Goal: Information Seeking & Learning: Learn about a topic

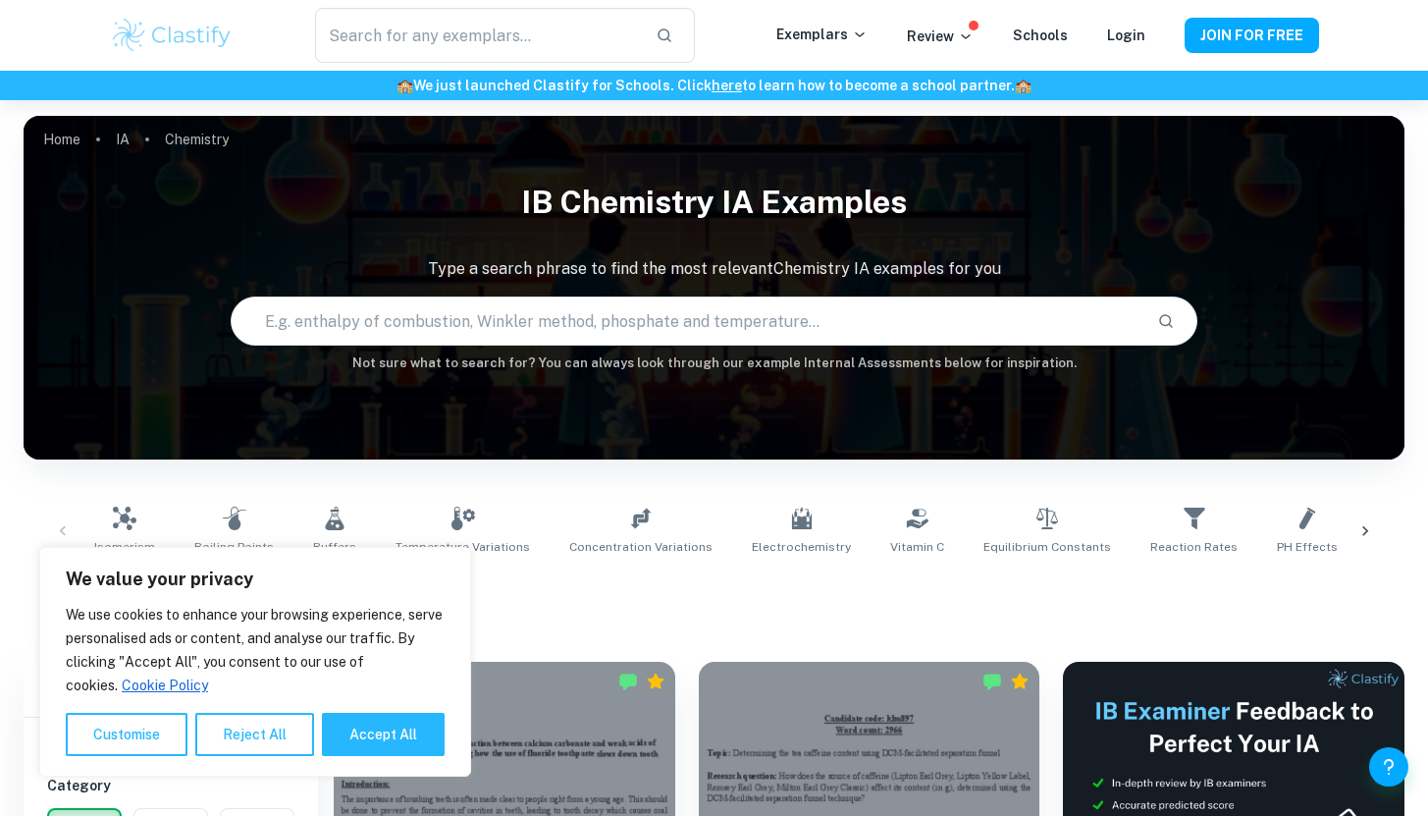
scroll to position [112, 0]
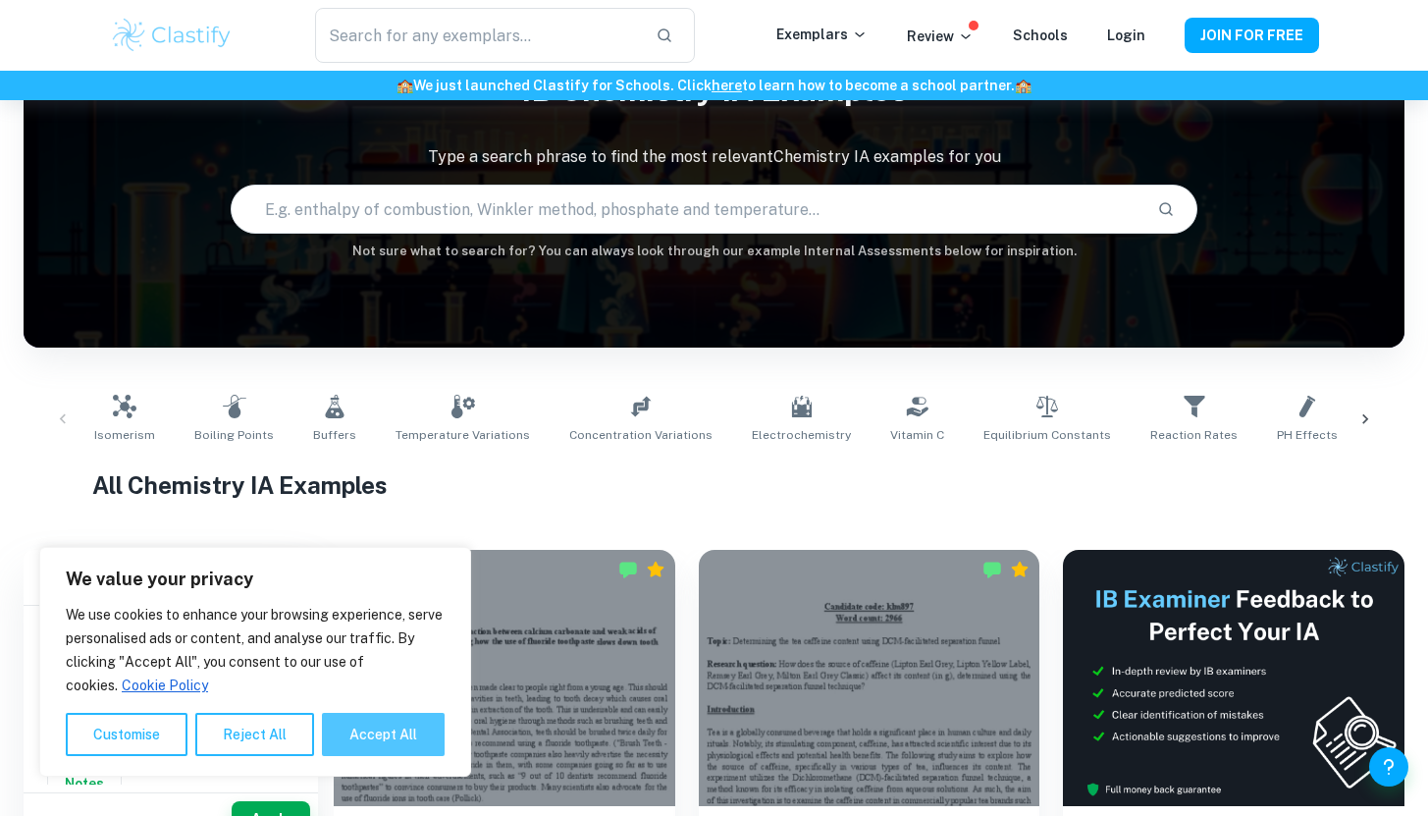
click at [410, 730] on button "Accept All" at bounding box center [383, 734] width 123 height 43
checkbox input "true"
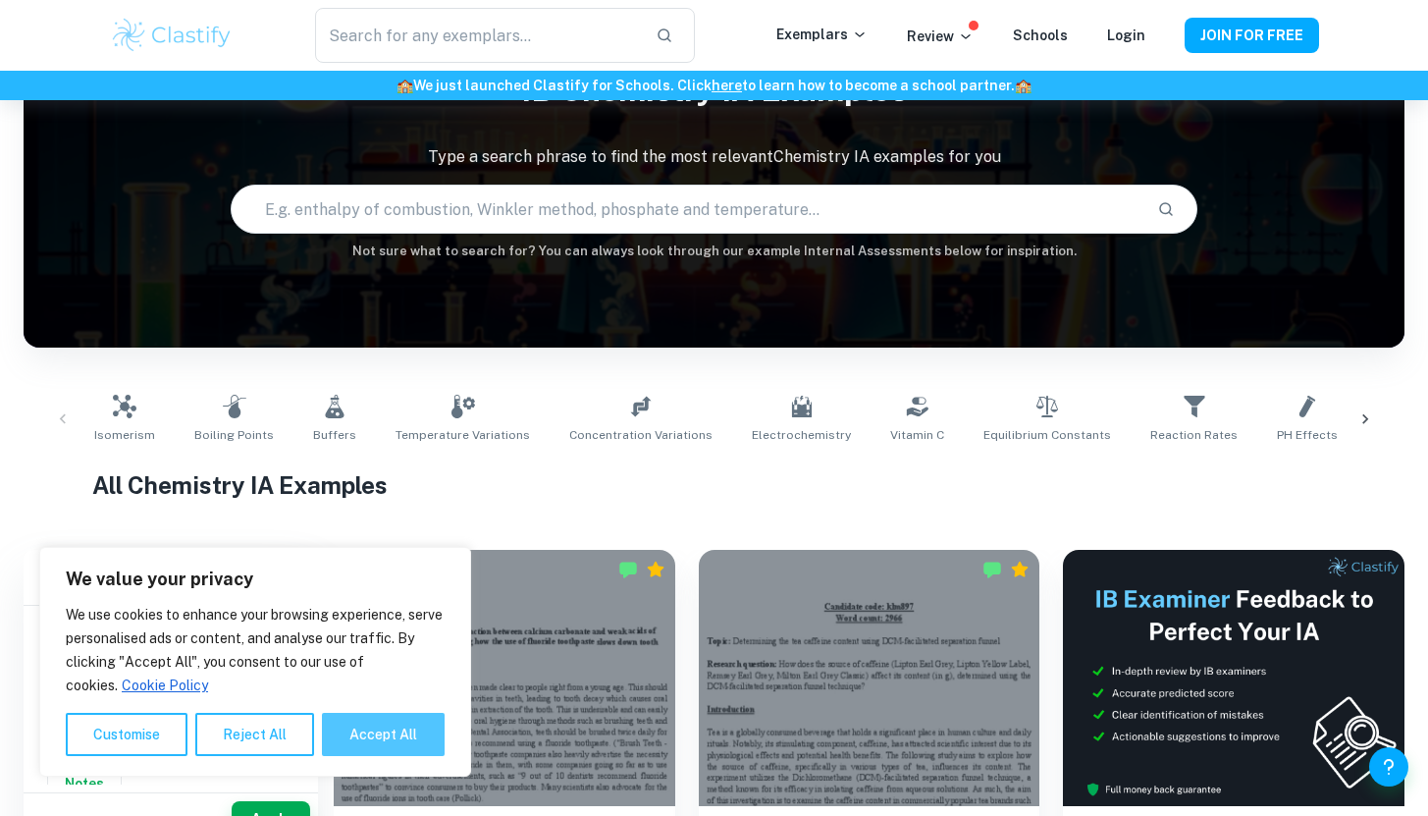
checkbox input "true"
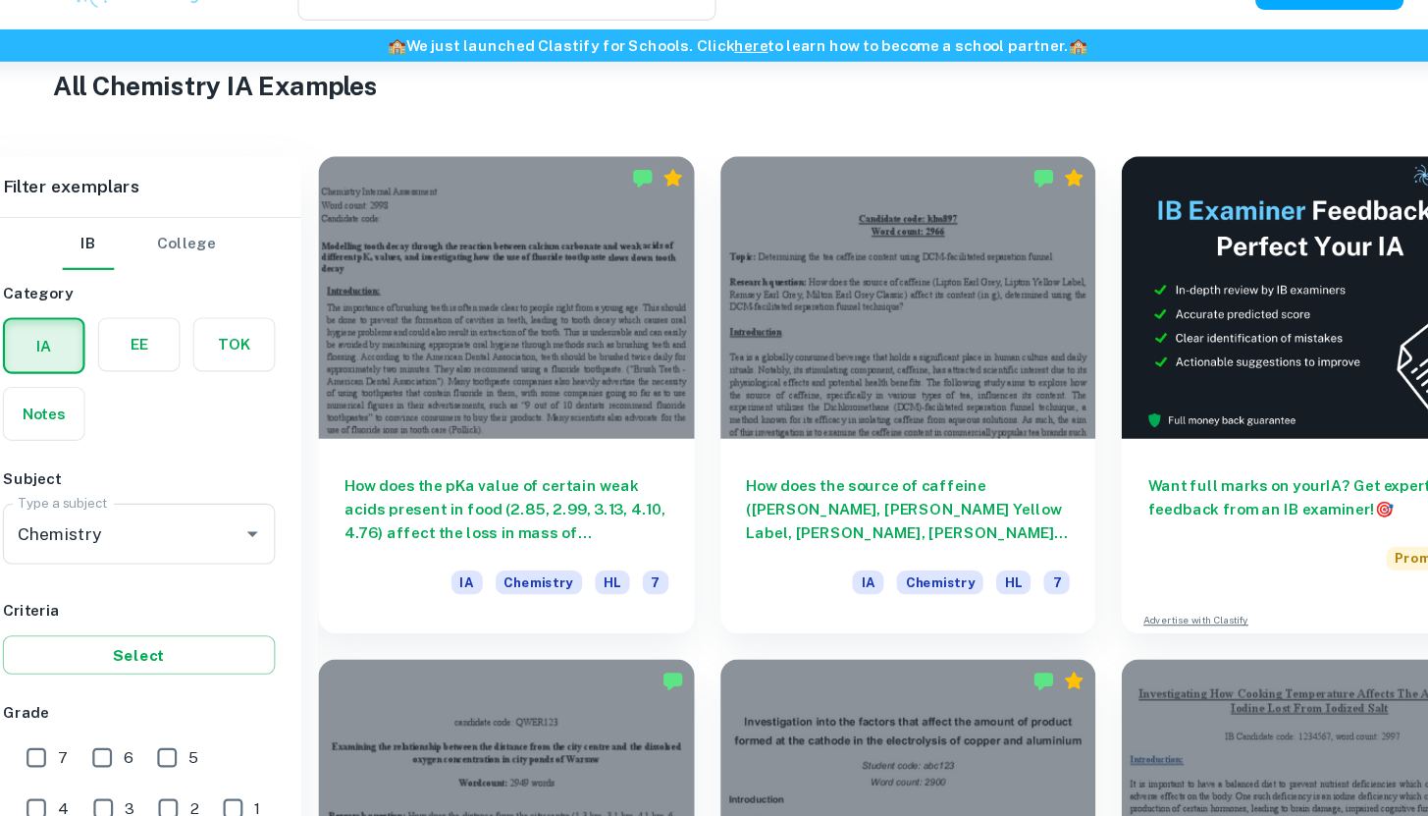
scroll to position [547, 0]
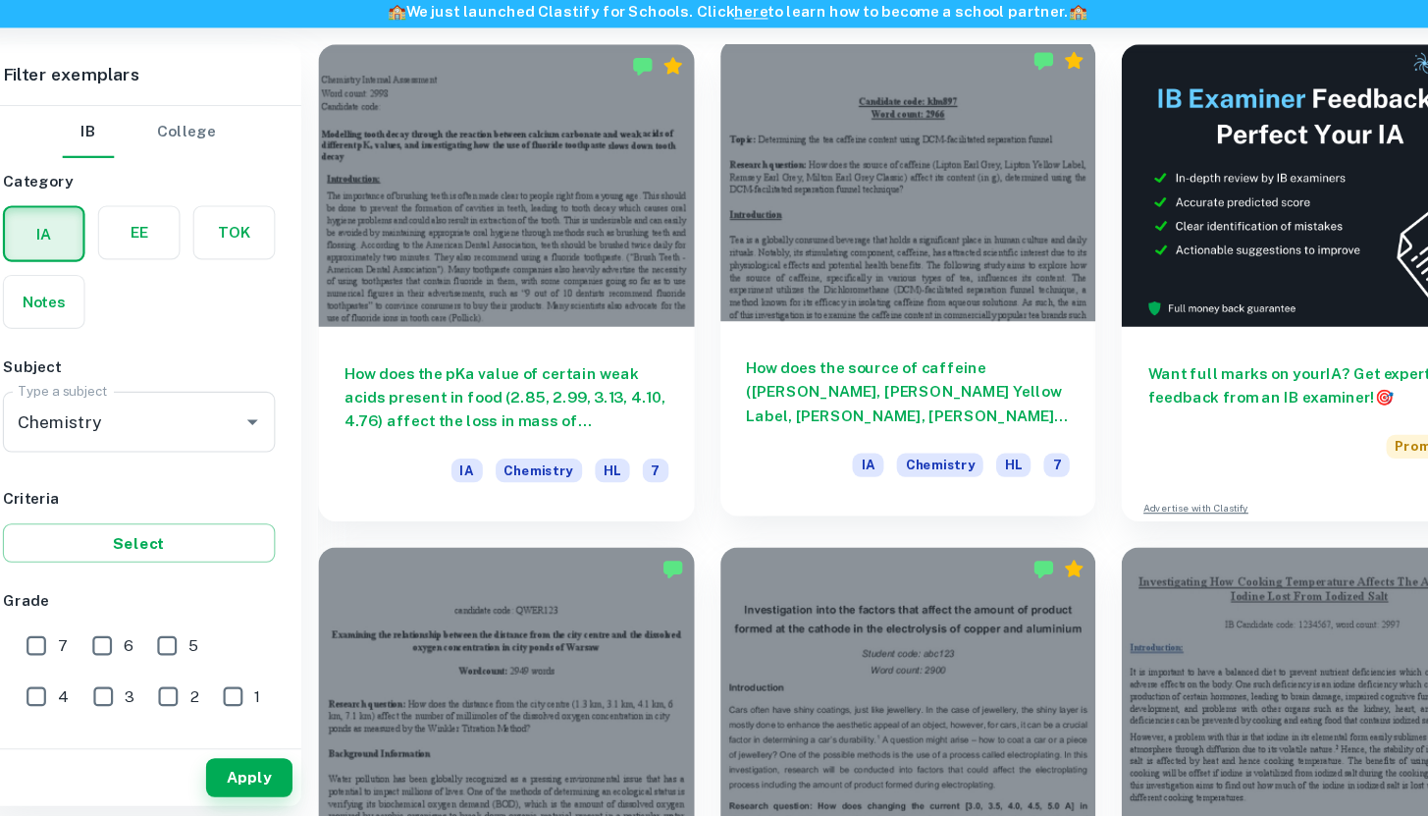
click at [790, 351] on div at bounding box center [870, 238] width 342 height 256
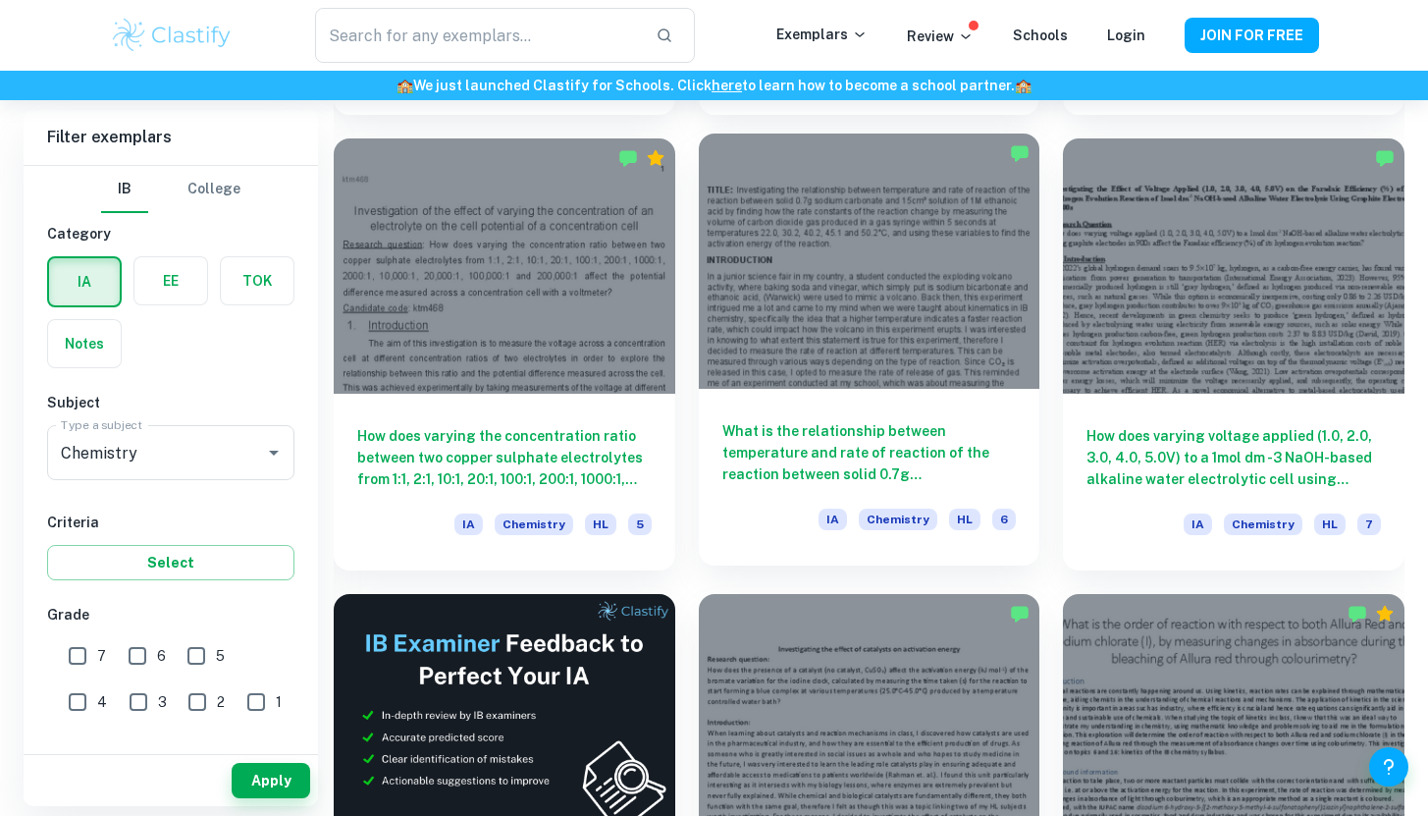
scroll to position [2891, 0]
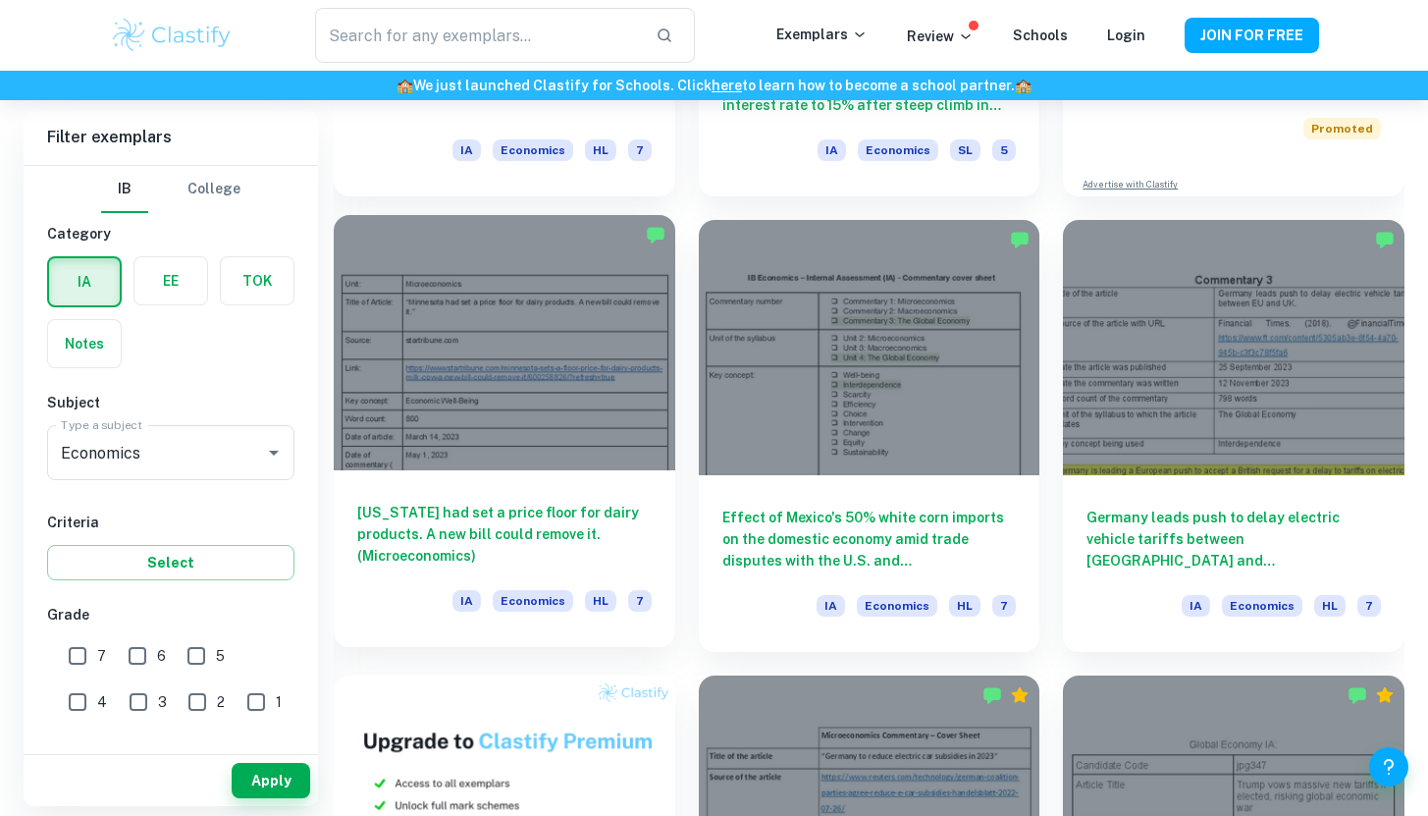
scroll to position [1060, 0]
